Goal: Task Accomplishment & Management: Use online tool/utility

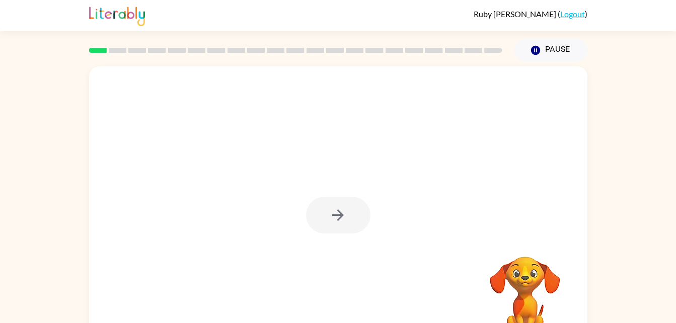
click at [334, 212] on div at bounding box center [338, 215] width 64 height 37
click at [330, 217] on icon "button" at bounding box center [338, 215] width 18 height 18
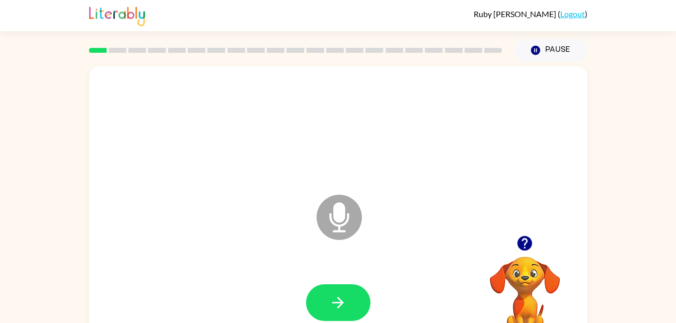
click at [336, 227] on icon at bounding box center [338, 217] width 45 height 45
click at [345, 233] on icon at bounding box center [338, 217] width 45 height 45
click at [348, 295] on button "button" at bounding box center [338, 302] width 64 height 37
click at [530, 249] on icon "button" at bounding box center [525, 243] width 18 height 18
click at [336, 296] on icon "button" at bounding box center [338, 303] width 18 height 18
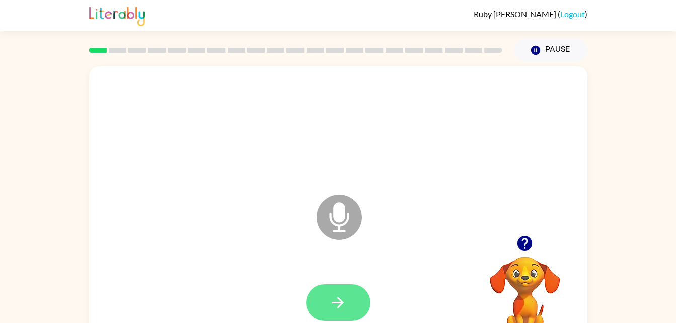
click at [330, 299] on icon "button" at bounding box center [338, 303] width 18 height 18
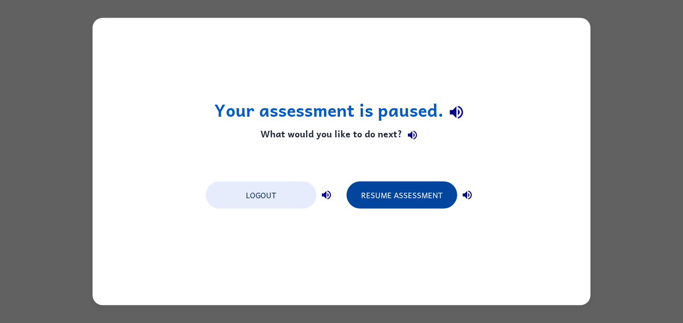
click at [390, 185] on button "Resume Assessment" at bounding box center [402, 195] width 111 height 27
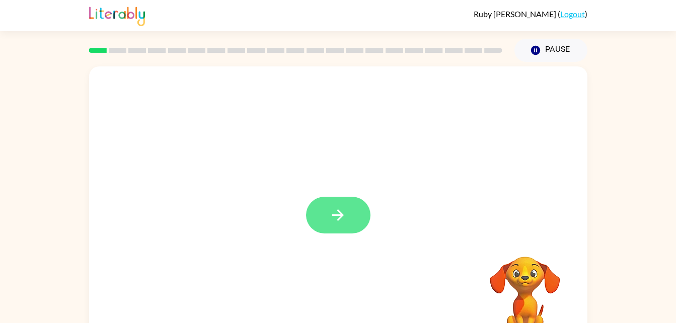
click at [334, 215] on icon "button" at bounding box center [338, 215] width 12 height 12
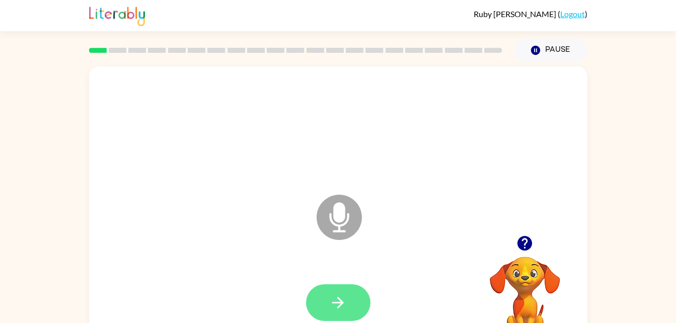
click at [334, 307] on icon "button" at bounding box center [338, 303] width 18 height 18
click at [338, 298] on icon "button" at bounding box center [338, 303] width 12 height 12
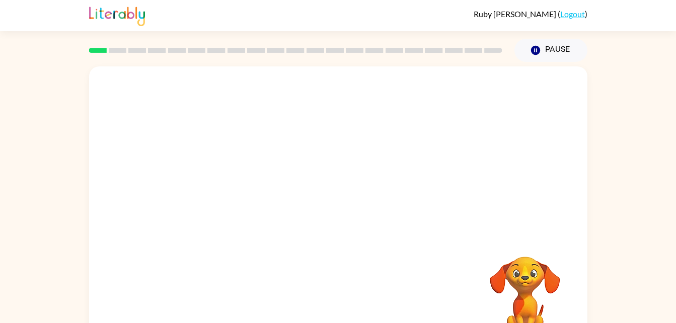
click at [231, 191] on div at bounding box center [338, 150] width 498 height 169
click at [240, 218] on div at bounding box center [338, 150] width 498 height 169
click at [375, 207] on div at bounding box center [338, 150] width 498 height 169
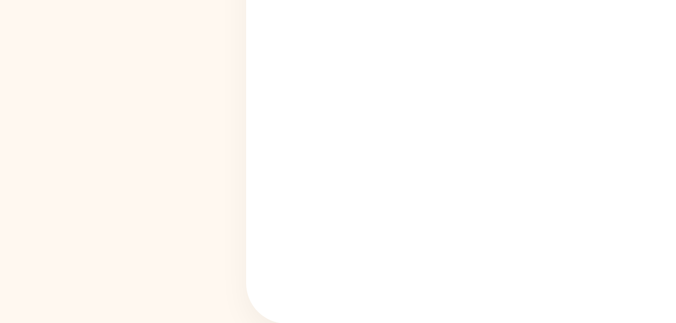
scroll to position [31, 0]
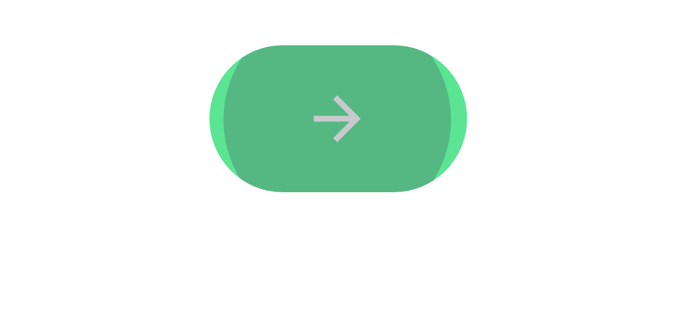
click at [339, 278] on icon "button" at bounding box center [338, 272] width 18 height 18
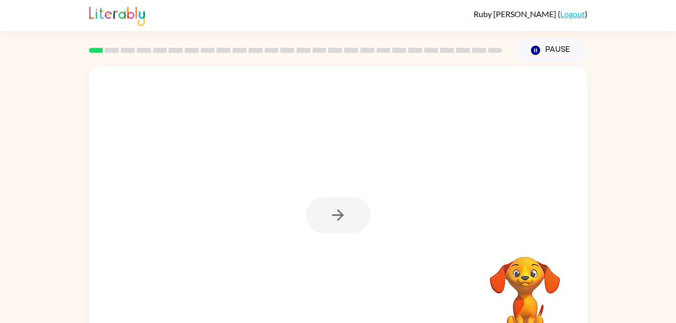
click at [334, 198] on div at bounding box center [338, 215] width 64 height 37
click at [337, 224] on div at bounding box center [338, 215] width 64 height 37
click at [344, 229] on div at bounding box center [338, 215] width 64 height 37
click at [360, 218] on div at bounding box center [338, 215] width 64 height 37
click at [359, 219] on div at bounding box center [338, 215] width 64 height 37
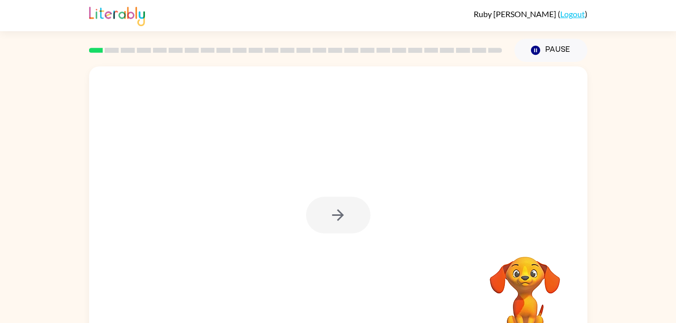
click at [347, 224] on div at bounding box center [338, 215] width 64 height 37
click at [346, 220] on div at bounding box center [338, 215] width 64 height 37
click at [351, 207] on div at bounding box center [338, 215] width 64 height 37
click at [348, 211] on div at bounding box center [338, 215] width 64 height 37
click at [346, 216] on icon "button" at bounding box center [338, 215] width 18 height 18
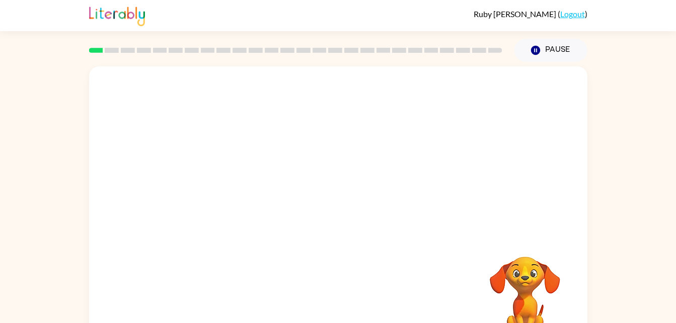
click at [342, 229] on div at bounding box center [338, 209] width 498 height 287
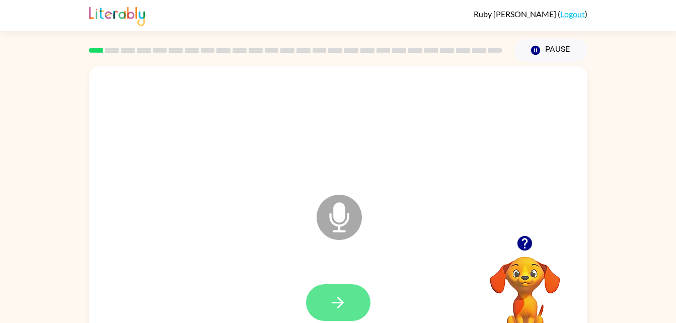
click at [342, 302] on icon "button" at bounding box center [338, 303] width 12 height 12
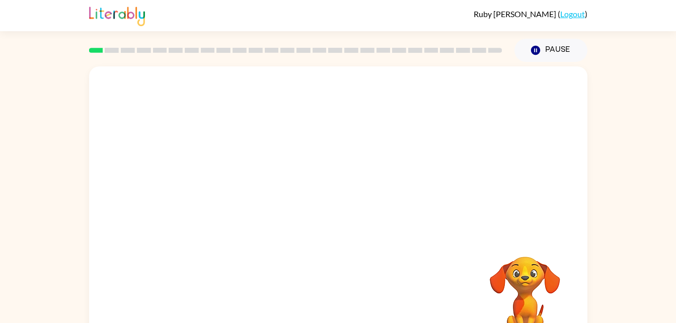
scroll to position [31, 0]
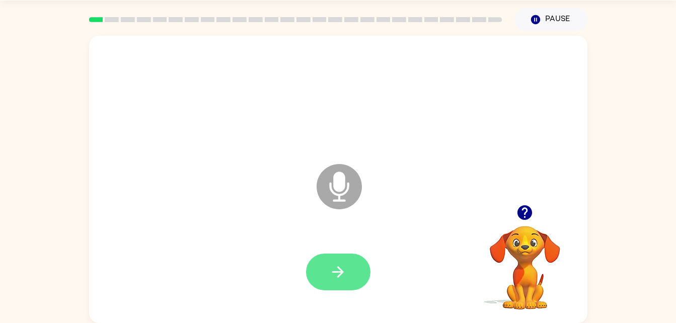
click at [320, 277] on button "button" at bounding box center [338, 272] width 64 height 37
click at [353, 269] on button "button" at bounding box center [338, 272] width 64 height 37
click at [342, 270] on icon "button" at bounding box center [338, 272] width 18 height 18
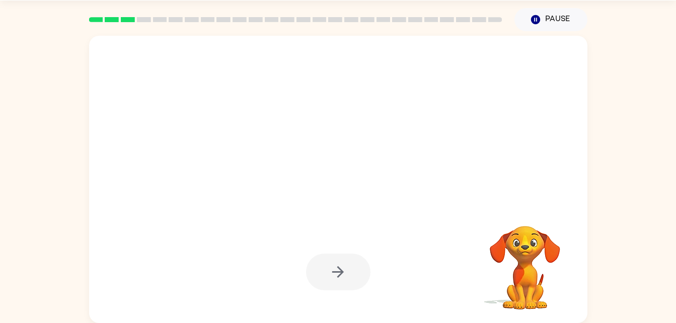
click at [325, 263] on div at bounding box center [338, 272] width 64 height 37
click at [332, 277] on div at bounding box center [338, 272] width 64 height 37
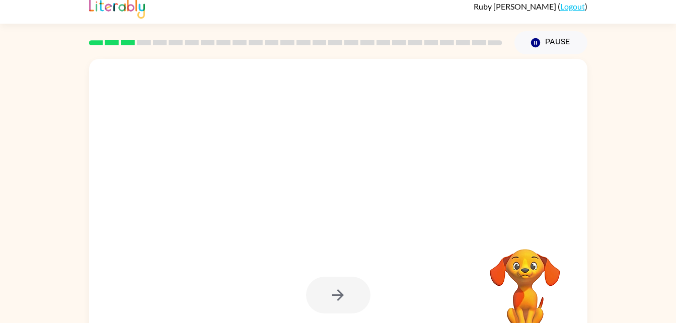
scroll to position [31, 0]
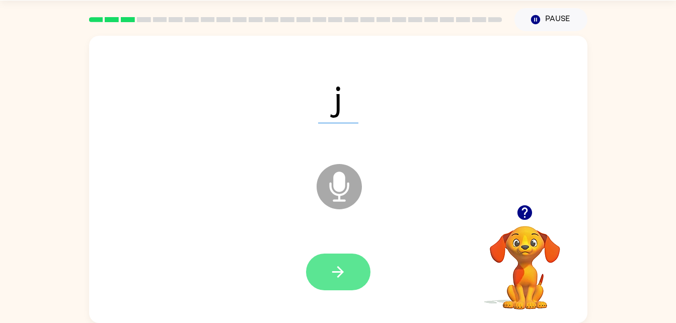
click at [345, 289] on button "button" at bounding box center [338, 272] width 64 height 37
click at [340, 266] on icon "button" at bounding box center [338, 272] width 18 height 18
click at [341, 272] on icon "button" at bounding box center [338, 272] width 12 height 12
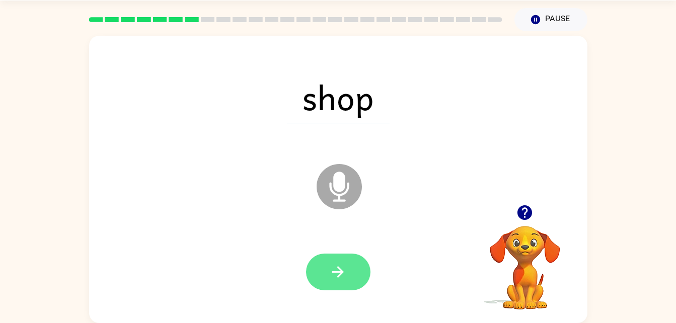
click at [337, 287] on button "button" at bounding box center [338, 272] width 64 height 37
click at [344, 279] on icon "button" at bounding box center [338, 272] width 18 height 18
click at [351, 274] on button "button" at bounding box center [338, 272] width 64 height 37
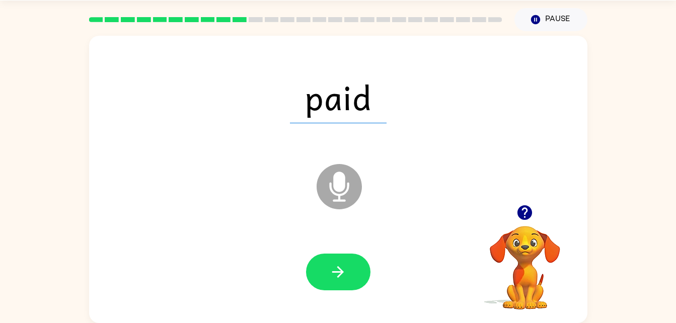
scroll to position [24, 0]
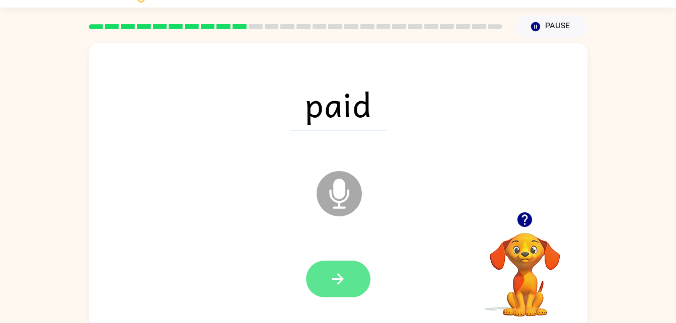
click at [353, 287] on button "button" at bounding box center [338, 279] width 64 height 37
click at [334, 287] on icon "button" at bounding box center [338, 279] width 18 height 18
click at [342, 282] on icon "button" at bounding box center [338, 279] width 18 height 18
click at [326, 290] on button "button" at bounding box center [338, 279] width 64 height 37
click at [351, 278] on button "button" at bounding box center [338, 279] width 64 height 37
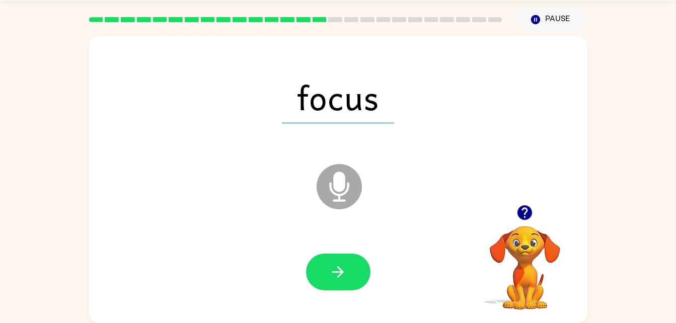
scroll to position [0, 0]
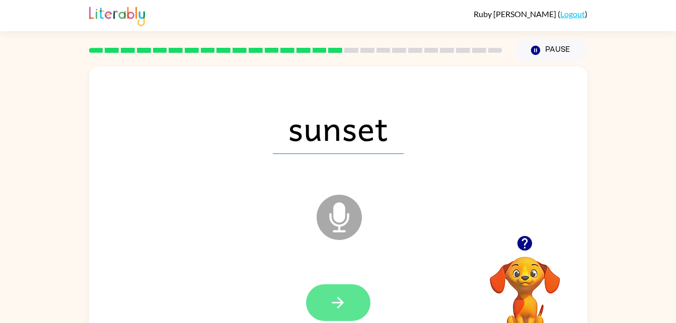
click at [356, 303] on button "button" at bounding box center [338, 302] width 64 height 37
click at [351, 311] on button "button" at bounding box center [338, 302] width 64 height 37
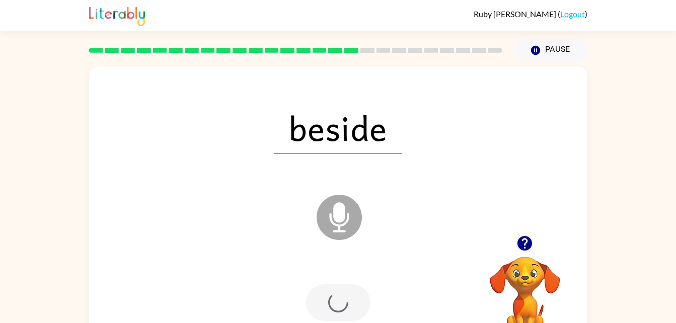
click at [346, 307] on div at bounding box center [338, 302] width 64 height 37
click at [346, 309] on div at bounding box center [338, 302] width 64 height 37
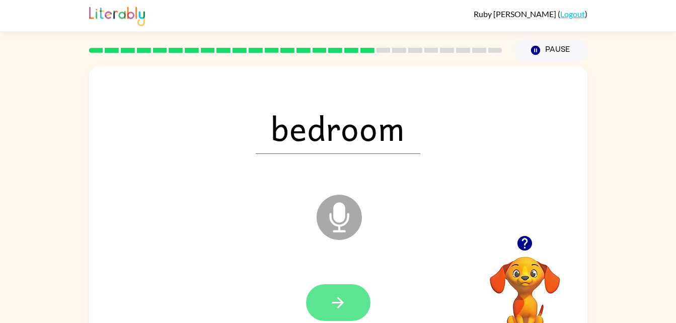
click at [342, 300] on icon "button" at bounding box center [338, 303] width 18 height 18
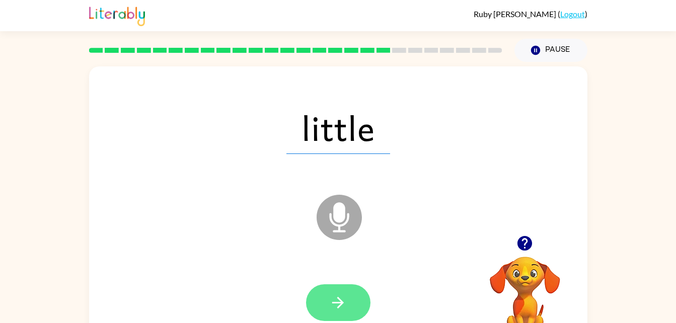
click at [339, 302] on icon "button" at bounding box center [338, 303] width 12 height 12
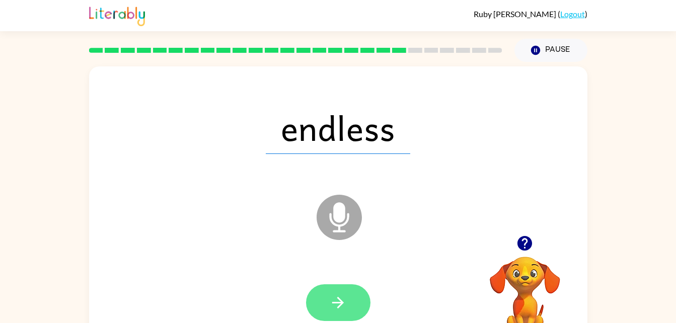
click at [346, 320] on button "button" at bounding box center [338, 302] width 64 height 37
click at [335, 306] on icon "button" at bounding box center [338, 303] width 18 height 18
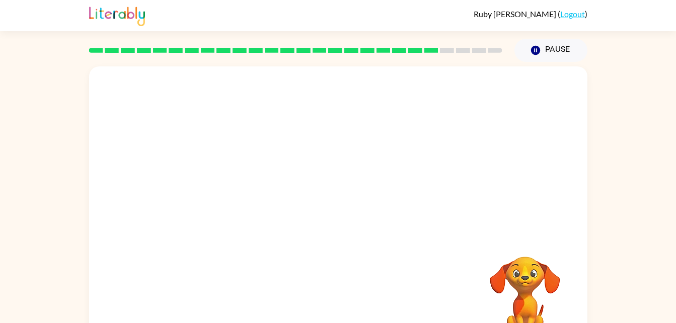
click at [207, 231] on div at bounding box center [338, 150] width 498 height 169
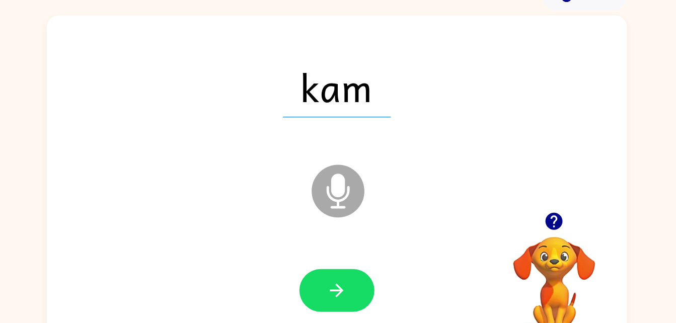
scroll to position [31, 0]
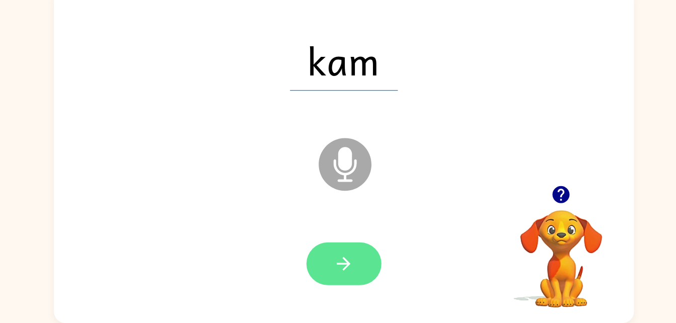
click at [327, 283] on button "button" at bounding box center [338, 272] width 64 height 37
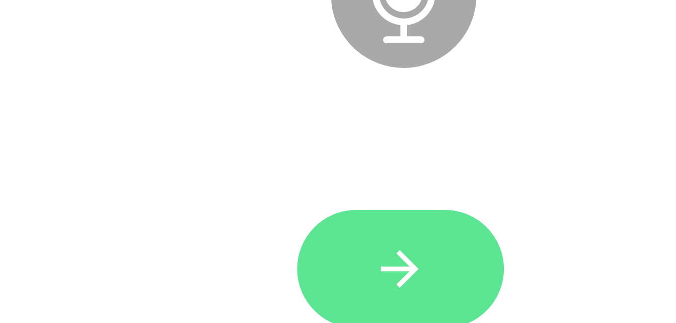
click at [330, 271] on icon "button" at bounding box center [338, 272] width 18 height 18
click at [325, 272] on button "button" at bounding box center [338, 272] width 64 height 37
click at [316, 273] on button "button" at bounding box center [338, 272] width 64 height 37
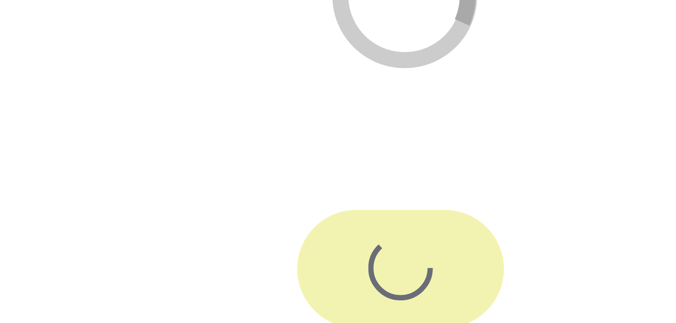
scroll to position [13, 0]
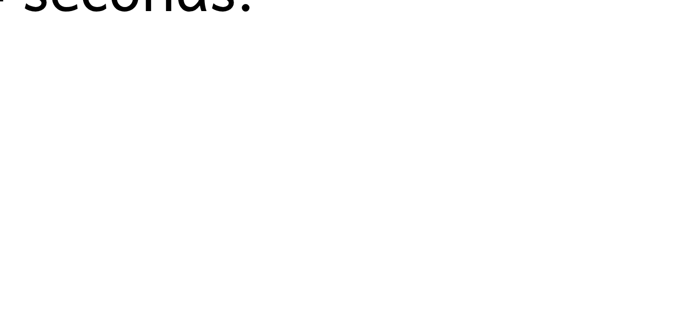
click at [307, 281] on div "You're all done, you will get to choose another activity soon. Leaving in 4 sec…" at bounding box center [338, 177] width 498 height 282
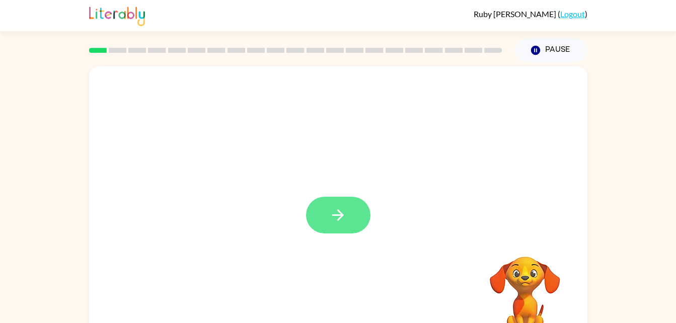
click at [342, 231] on button "button" at bounding box center [338, 215] width 64 height 37
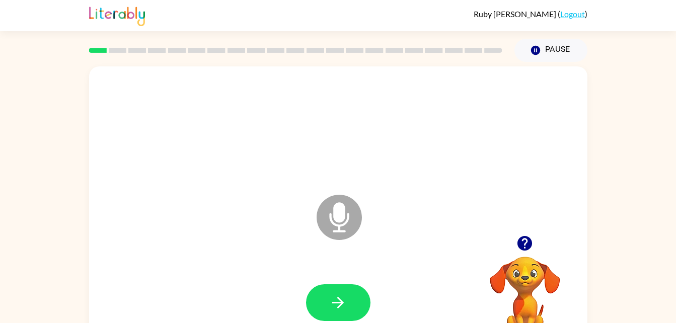
click at [396, 287] on div at bounding box center [338, 303] width 478 height 83
click at [340, 313] on button "button" at bounding box center [338, 302] width 64 height 37
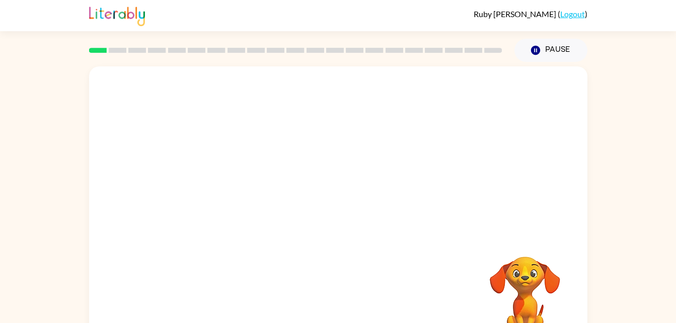
click at [396, 287] on div at bounding box center [338, 303] width 478 height 83
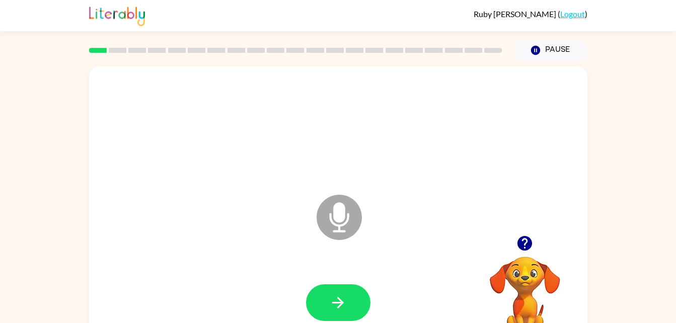
click at [396, 287] on div at bounding box center [338, 303] width 478 height 83
click at [335, 313] on button "button" at bounding box center [338, 302] width 64 height 37
click at [343, 313] on button "button" at bounding box center [338, 302] width 64 height 37
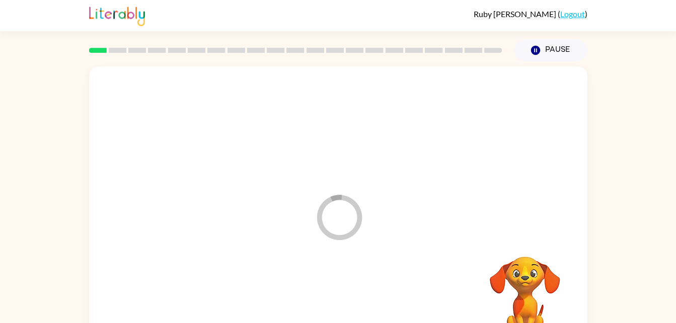
click at [341, 307] on div at bounding box center [338, 303] width 478 height 83
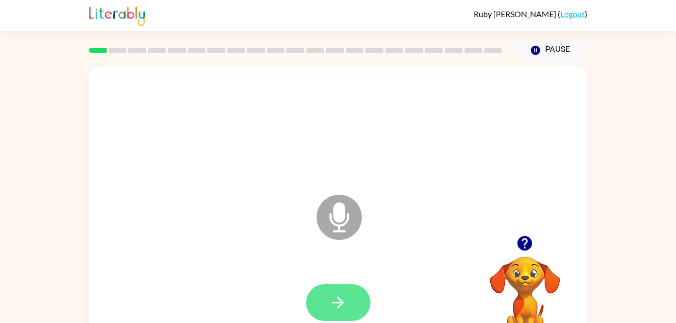
click at [342, 305] on icon "button" at bounding box center [338, 303] width 18 height 18
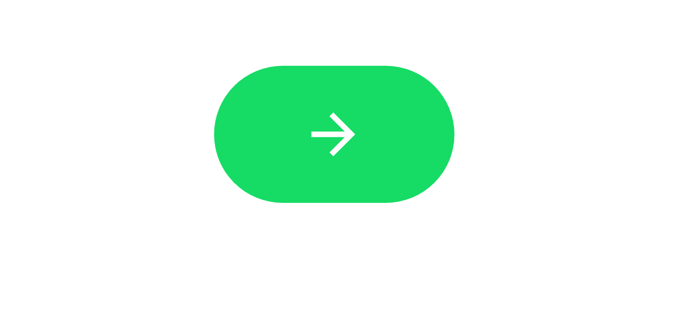
scroll to position [30, 0]
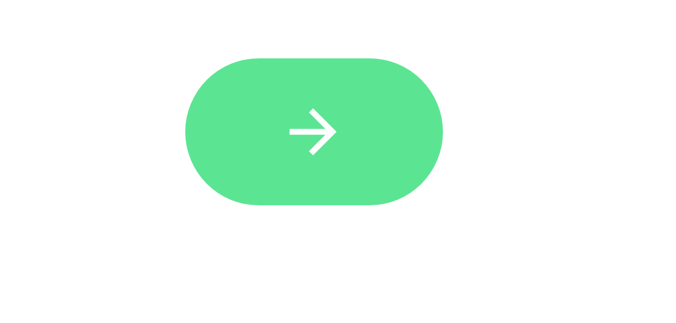
click at [344, 277] on icon "button" at bounding box center [338, 273] width 18 height 18
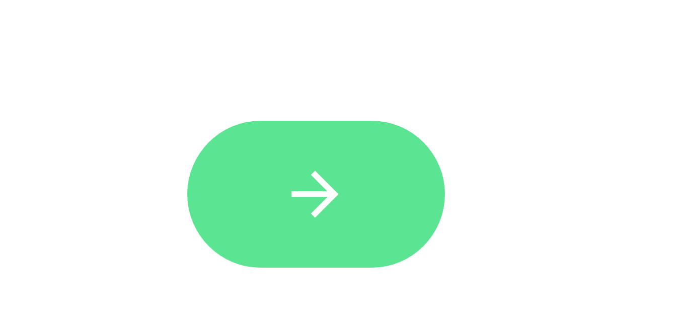
click at [333, 274] on icon "button" at bounding box center [338, 273] width 18 height 18
click at [332, 279] on icon "button" at bounding box center [338, 273] width 18 height 18
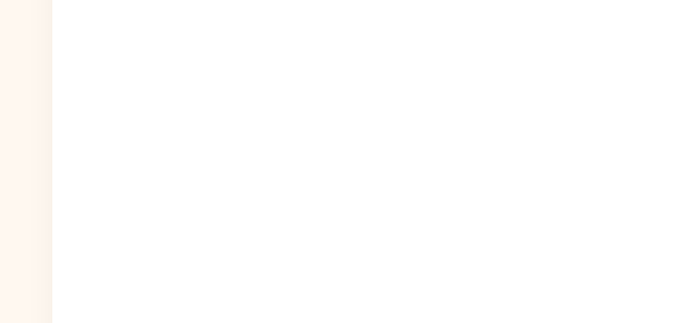
scroll to position [0, 0]
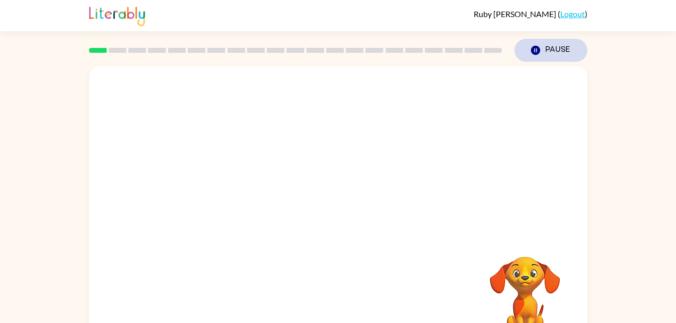
click at [543, 50] on button "Pause Pause" at bounding box center [550, 50] width 73 height 23
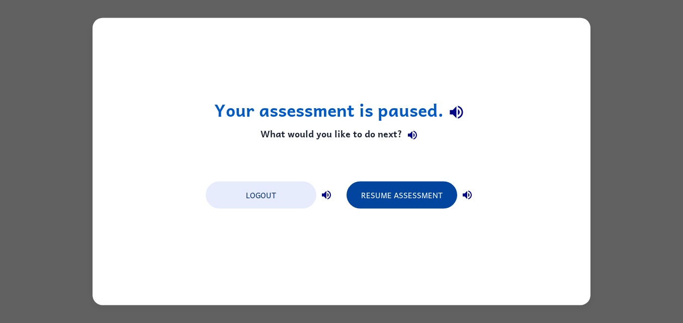
click at [419, 194] on button "Resume Assessment" at bounding box center [402, 195] width 111 height 27
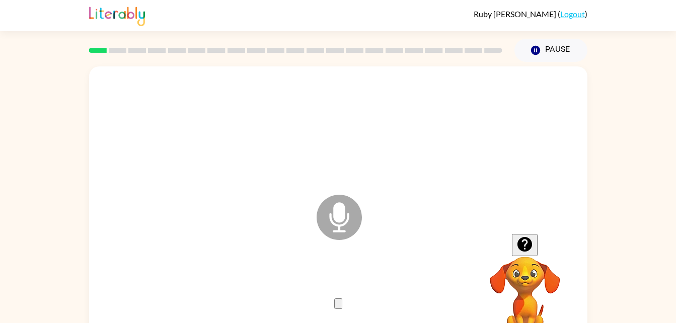
click at [342, 307] on button "button" at bounding box center [338, 303] width 8 height 11
click at [338, 306] on icon "button" at bounding box center [338, 306] width 0 height 0
click at [342, 309] on button "button" at bounding box center [338, 303] width 8 height 11
click at [334, 309] on button "button" at bounding box center [338, 303] width 8 height 11
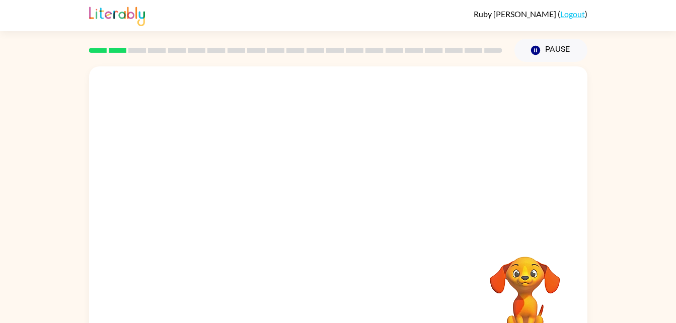
scroll to position [31, 0]
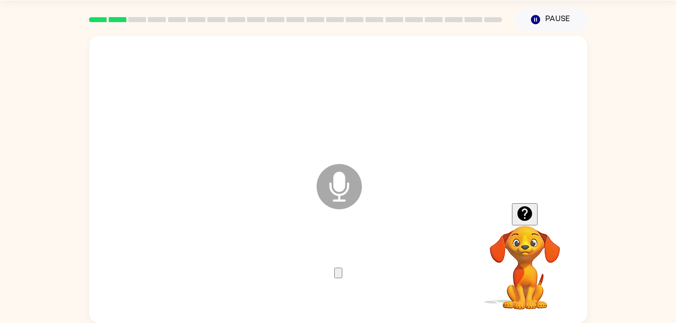
click at [342, 278] on button "button" at bounding box center [338, 273] width 8 height 11
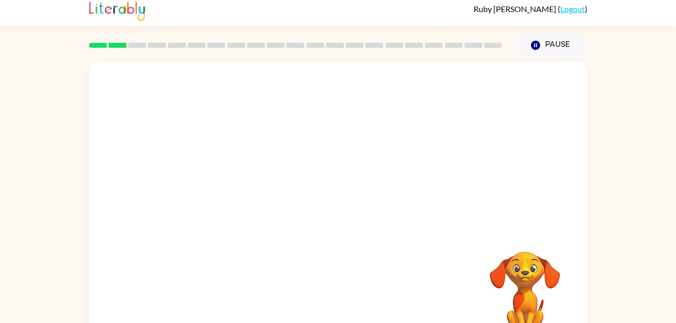
scroll to position [0, 0]
